Goal: Task Accomplishment & Management: Use online tool/utility

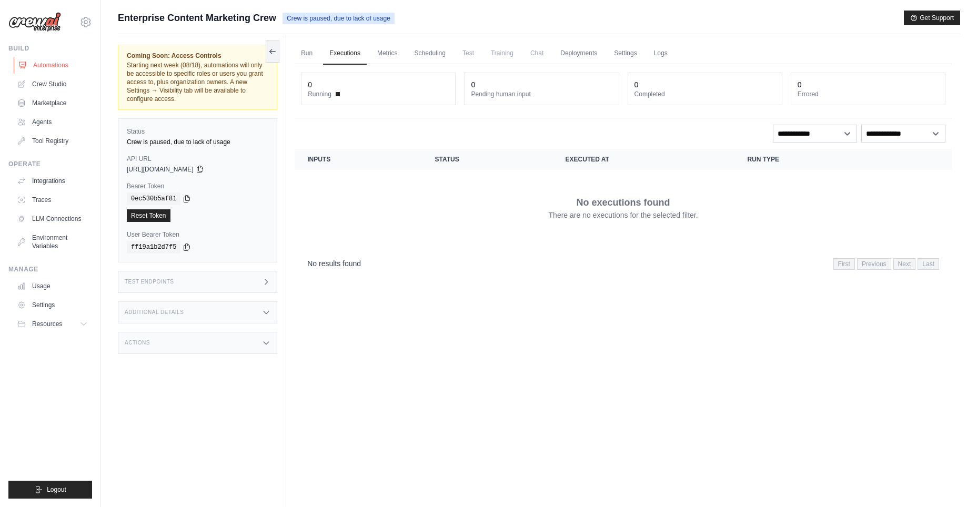
click at [57, 61] on link "Automations" at bounding box center [53, 65] width 79 height 17
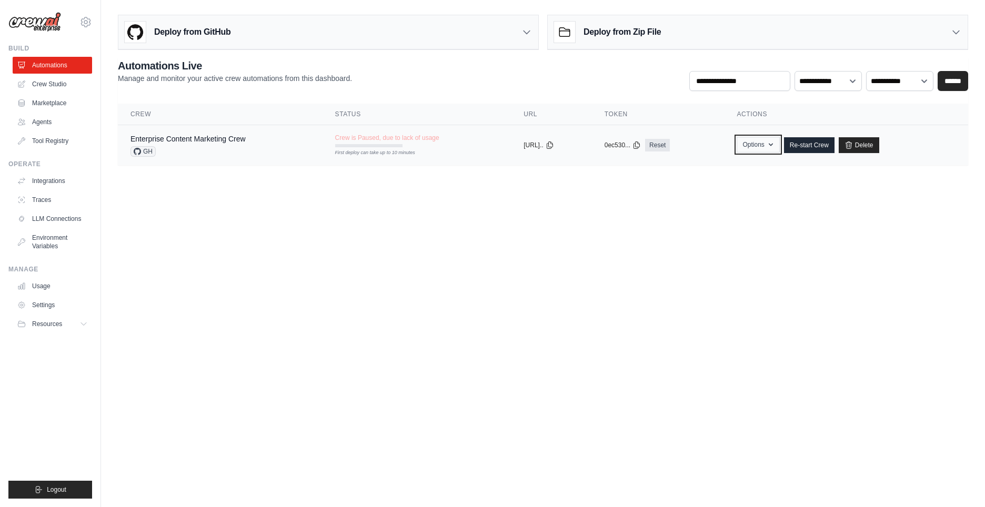
click at [779, 150] on button "Options" at bounding box center [758, 145] width 43 height 16
click at [489, 261] on body "[EMAIL_ADDRESS][DOMAIN_NAME] Settings Build Automations Crew Studio" at bounding box center [492, 253] width 985 height 507
click at [765, 138] on button "Options" at bounding box center [758, 145] width 43 height 16
click at [505, 279] on body "[EMAIL_ADDRESS][DOMAIN_NAME] Settings Build Automations Crew Studio" at bounding box center [492, 253] width 985 height 507
click at [370, 248] on body "[EMAIL_ADDRESS][DOMAIN_NAME] Settings Build Automations Crew Studio" at bounding box center [492, 253] width 985 height 507
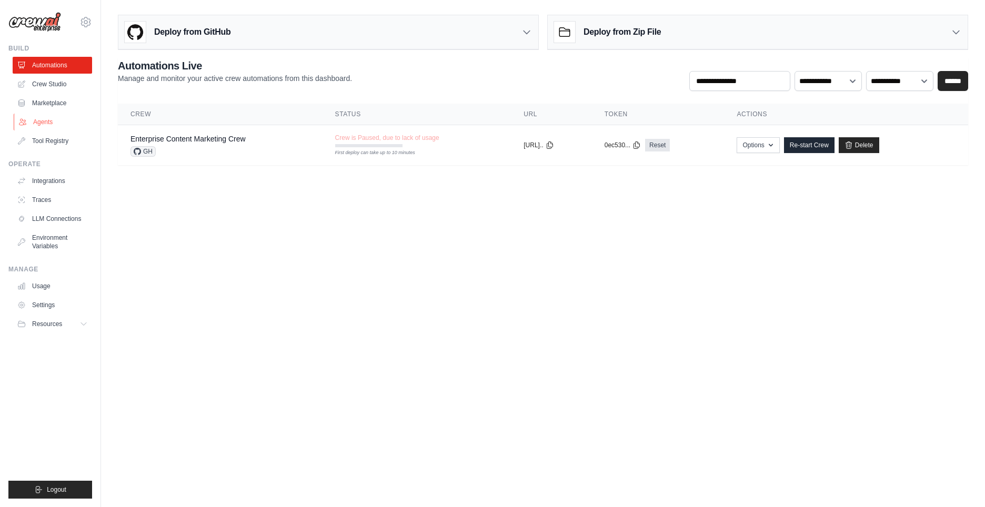
click at [42, 123] on link "Agents" at bounding box center [53, 122] width 79 height 17
click at [554, 276] on body "[EMAIL_ADDRESS][DOMAIN_NAME] Settings Build Automations Crew Studio" at bounding box center [492, 253] width 985 height 507
click at [39, 123] on link "Agents" at bounding box center [53, 122] width 79 height 17
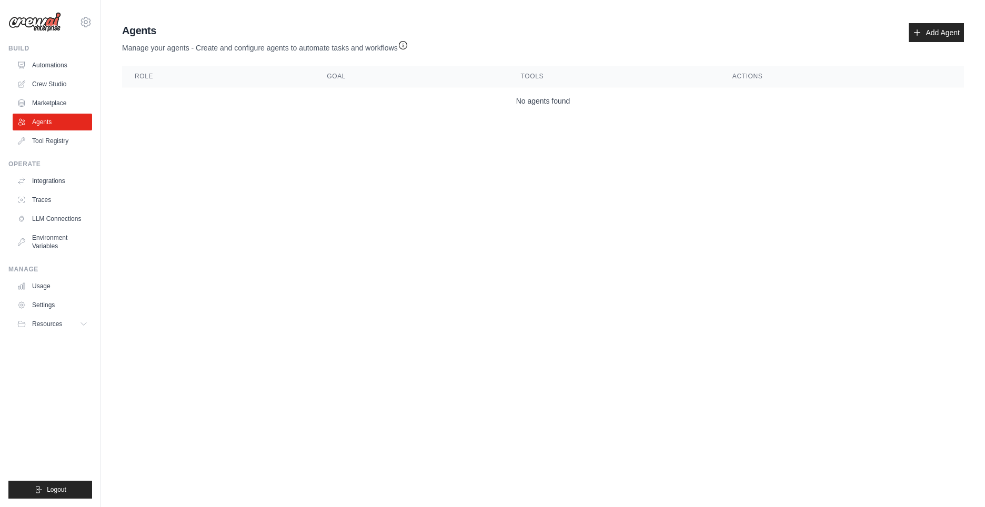
click at [616, 327] on body "[EMAIL_ADDRESS][DOMAIN_NAME] Settings Build Automations Crew Studio" at bounding box center [492, 253] width 985 height 507
click at [399, 242] on body "[EMAIL_ADDRESS][DOMAIN_NAME] Settings Build Automations Crew Studio" at bounding box center [492, 253] width 985 height 507
click at [948, 30] on link "Add Agent" at bounding box center [936, 32] width 55 height 19
